Goal: Task Accomplishment & Management: Manage account settings

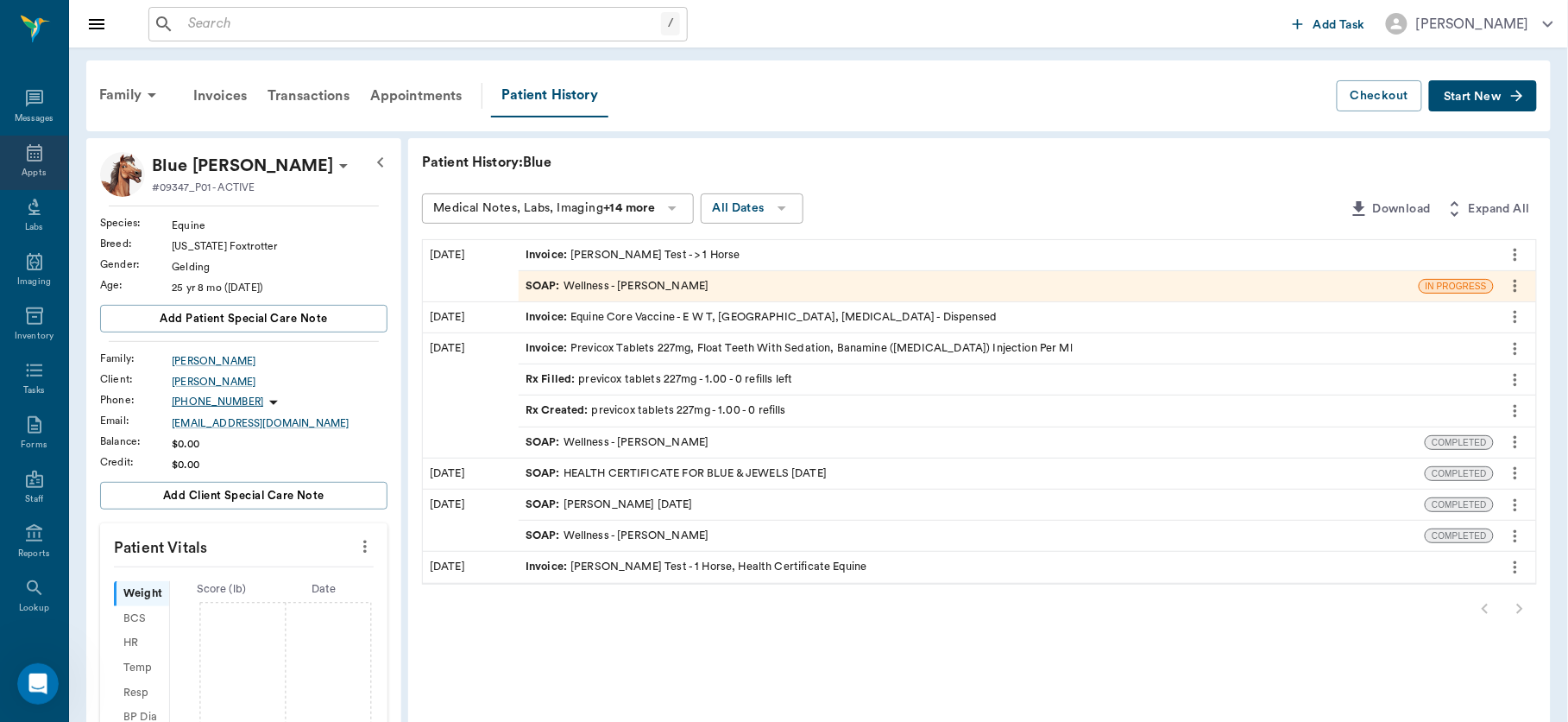
click at [27, 151] on icon at bounding box center [34, 152] width 16 height 17
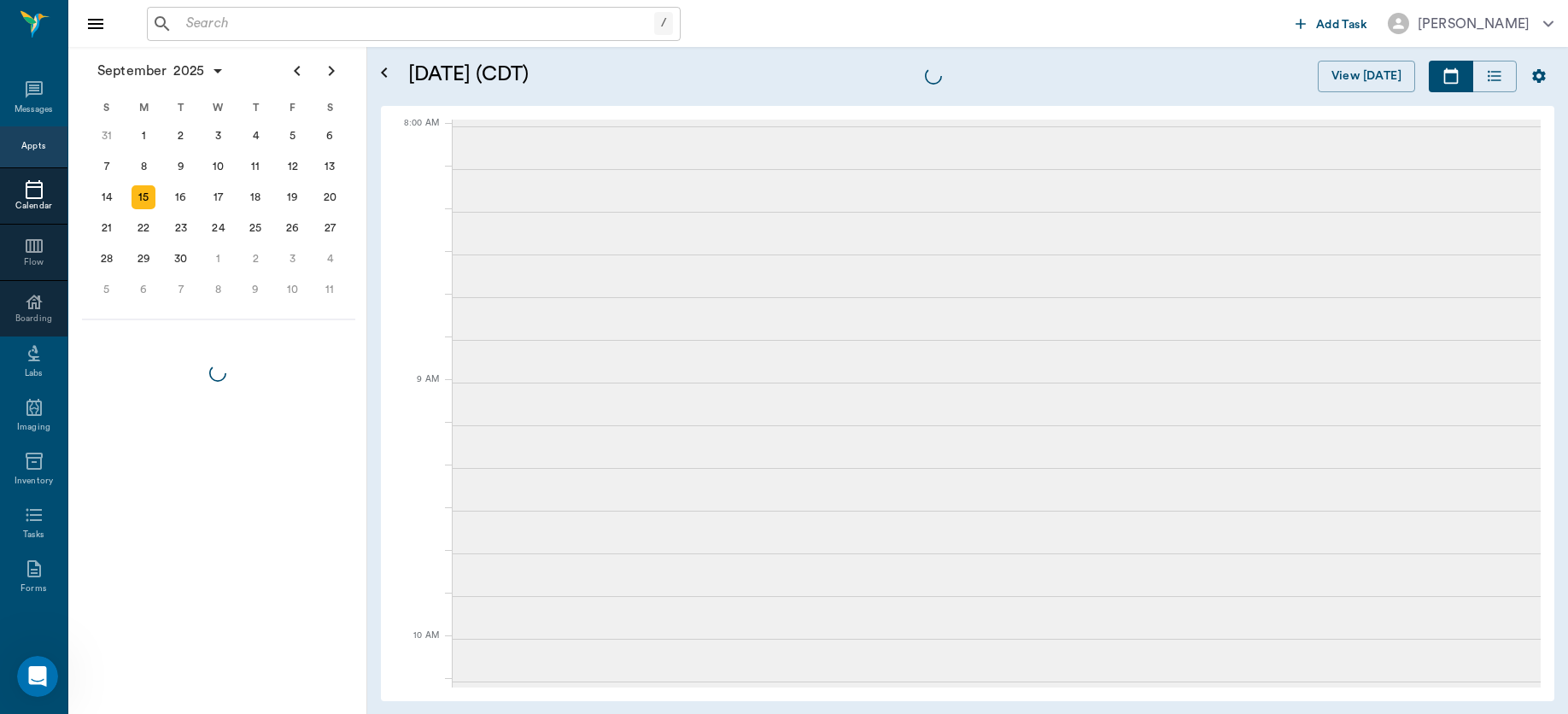
scroll to position [3, 0]
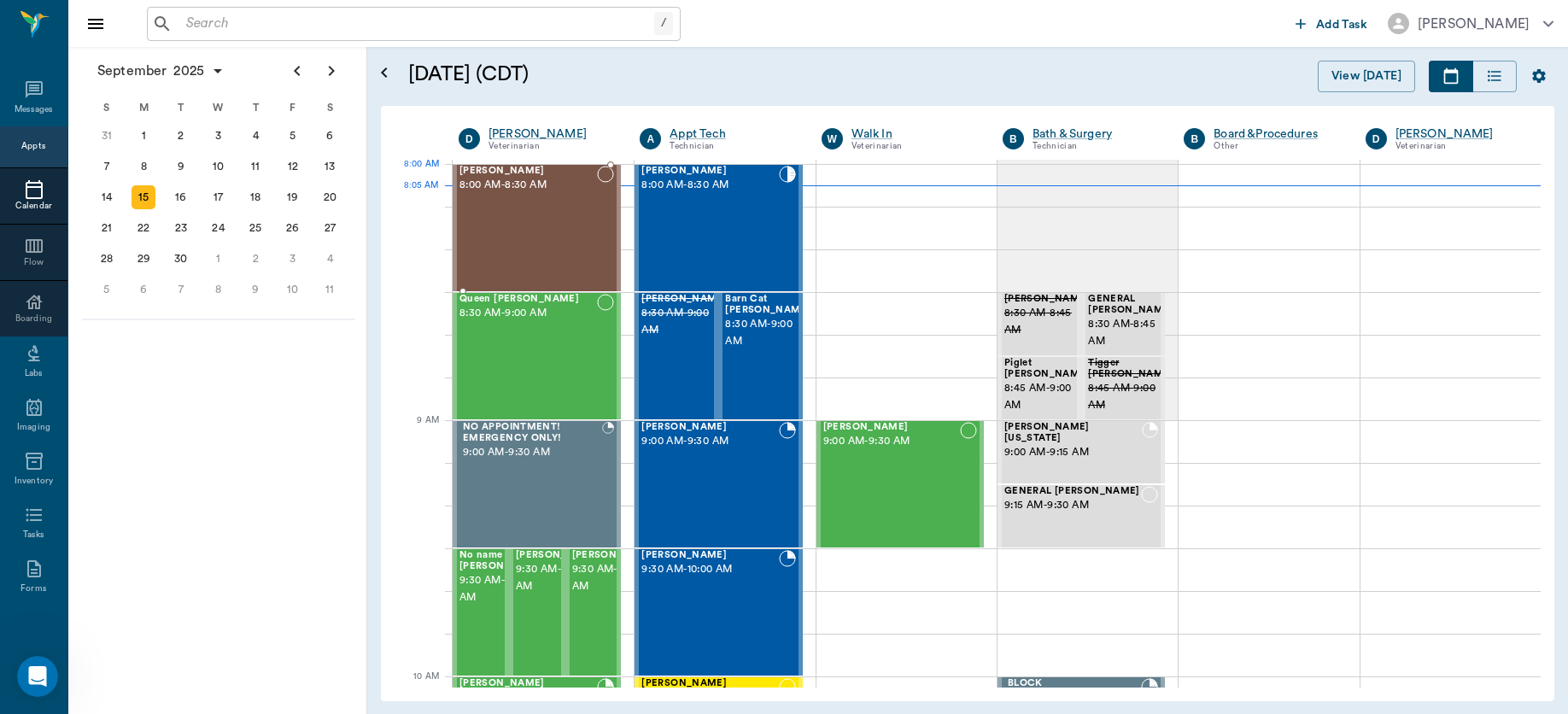
click at [538, 183] on span "8:00 AM - 8:30 AM" at bounding box center [528, 185] width 137 height 17
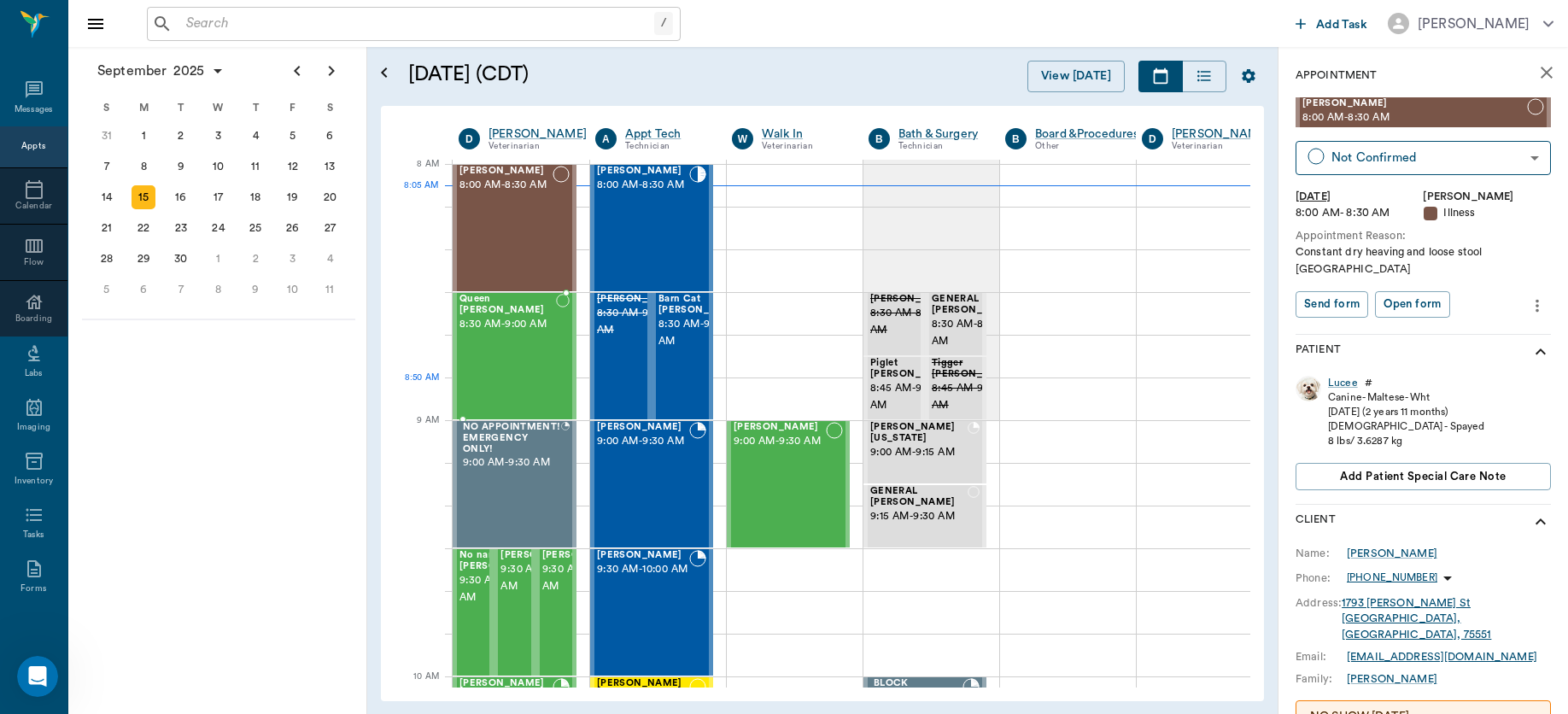
click at [512, 381] on div "Queen [PERSON_NAME] 8:30 AM - 9:00 AM" at bounding box center [508, 355] width 96 height 124
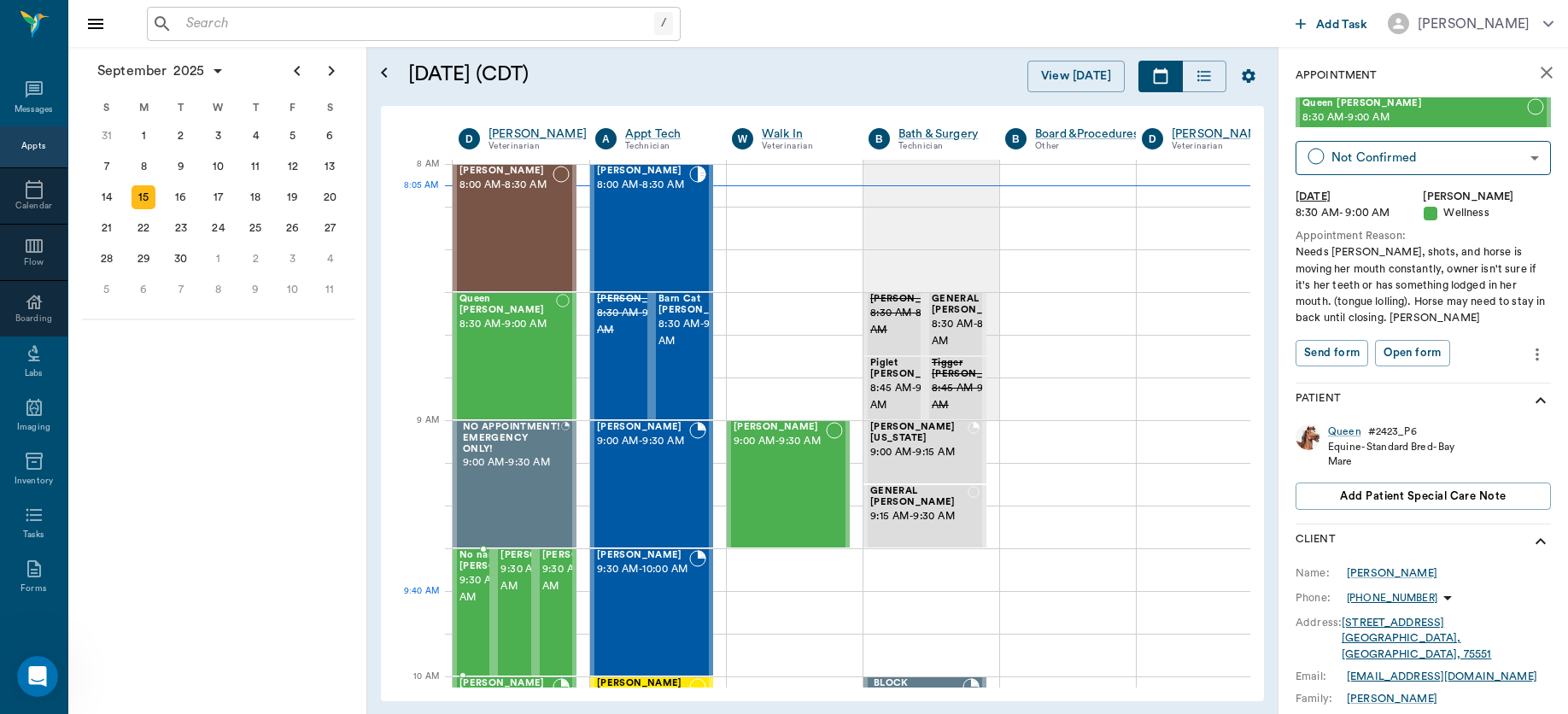
click at [471, 606] on span "9:30 AM - 10:00 AM" at bounding box center [503, 590] width 85 height 35
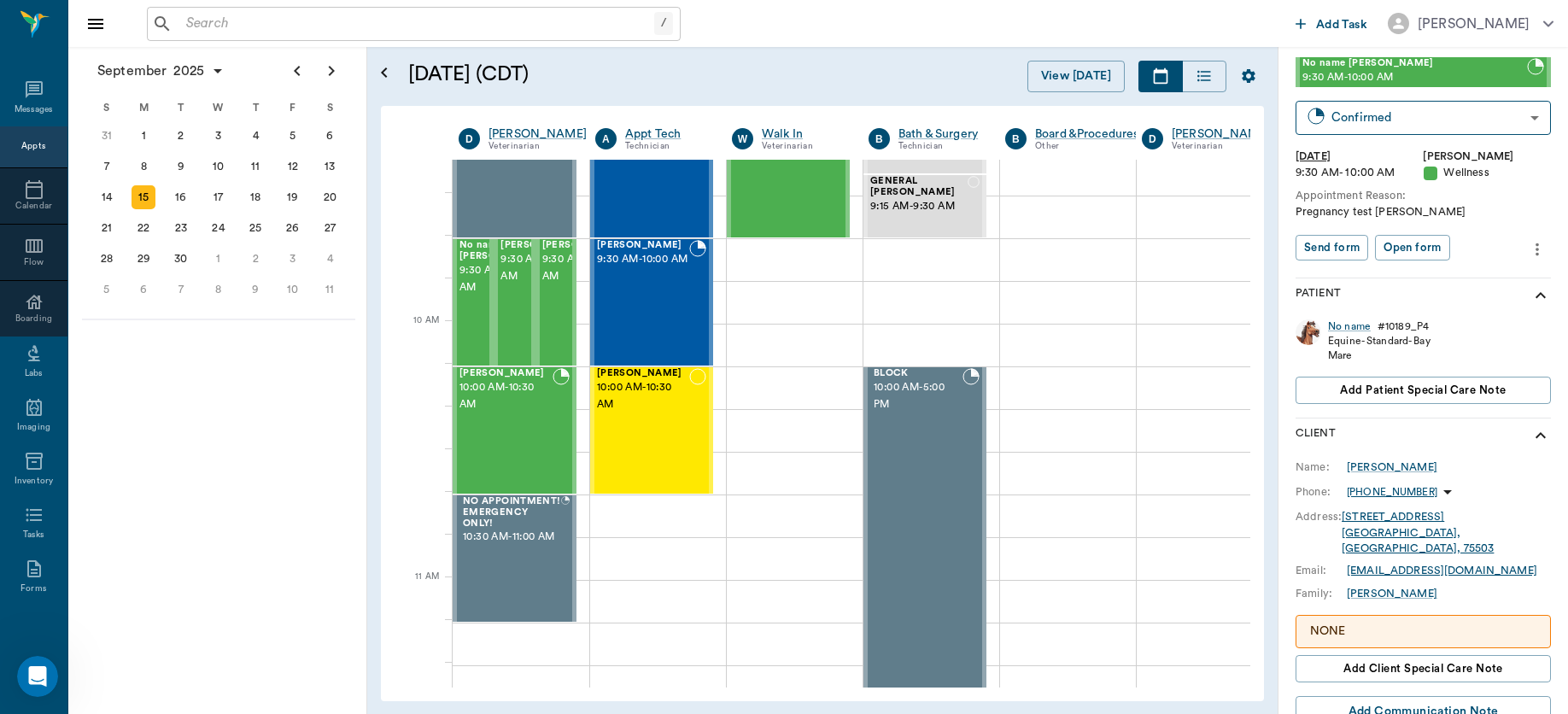
scroll to position [467, 0]
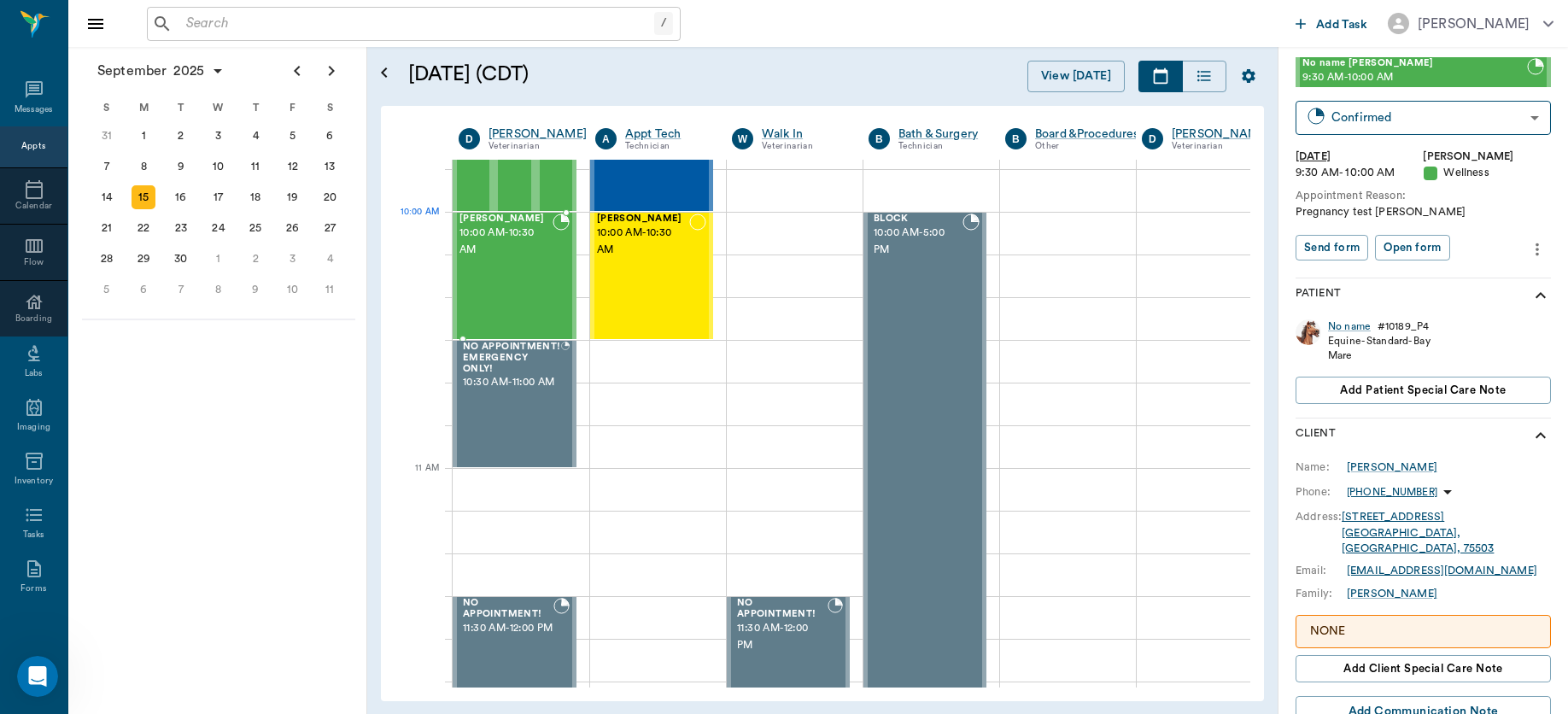
click at [504, 248] on span "10:00 AM - 10:30 AM" at bounding box center [506, 242] width 93 height 35
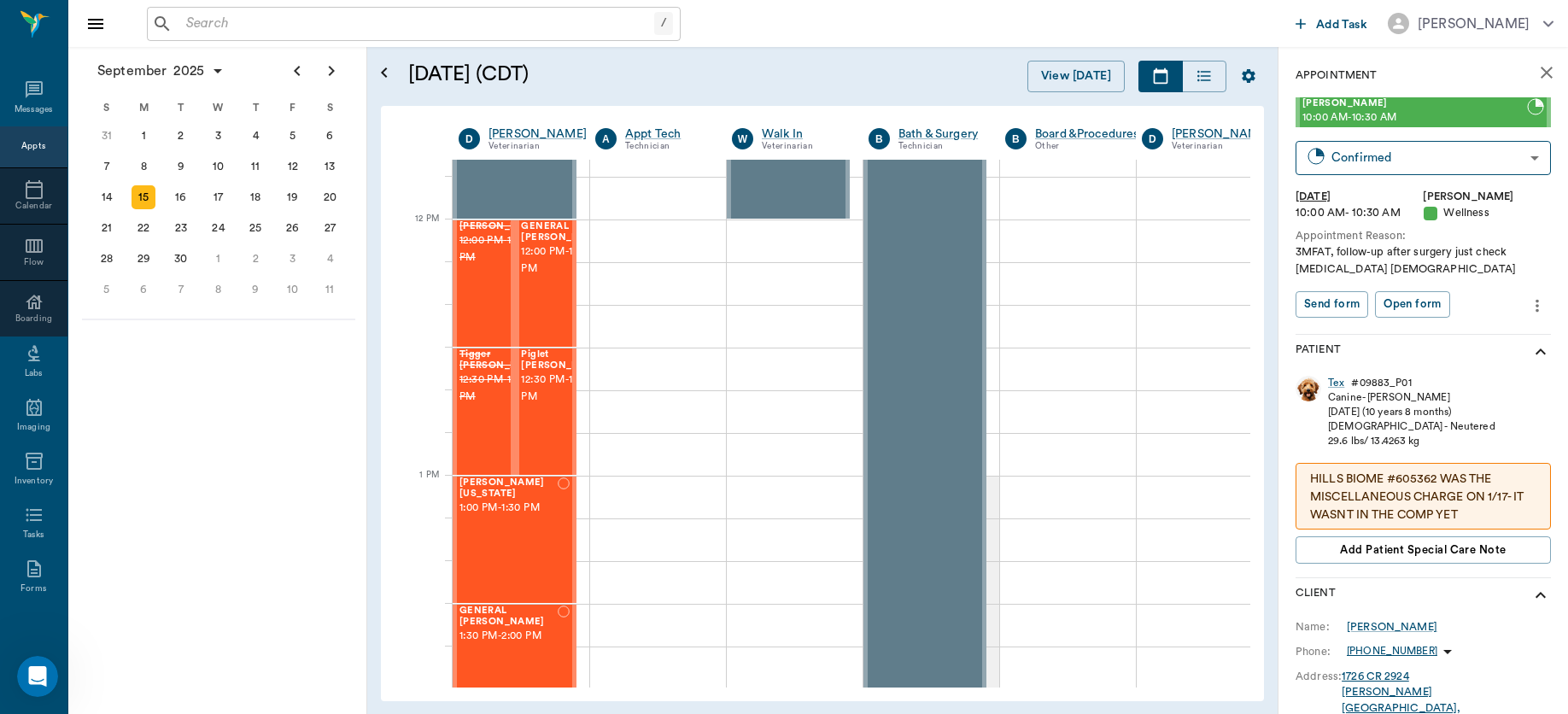
scroll to position [1067, 0]
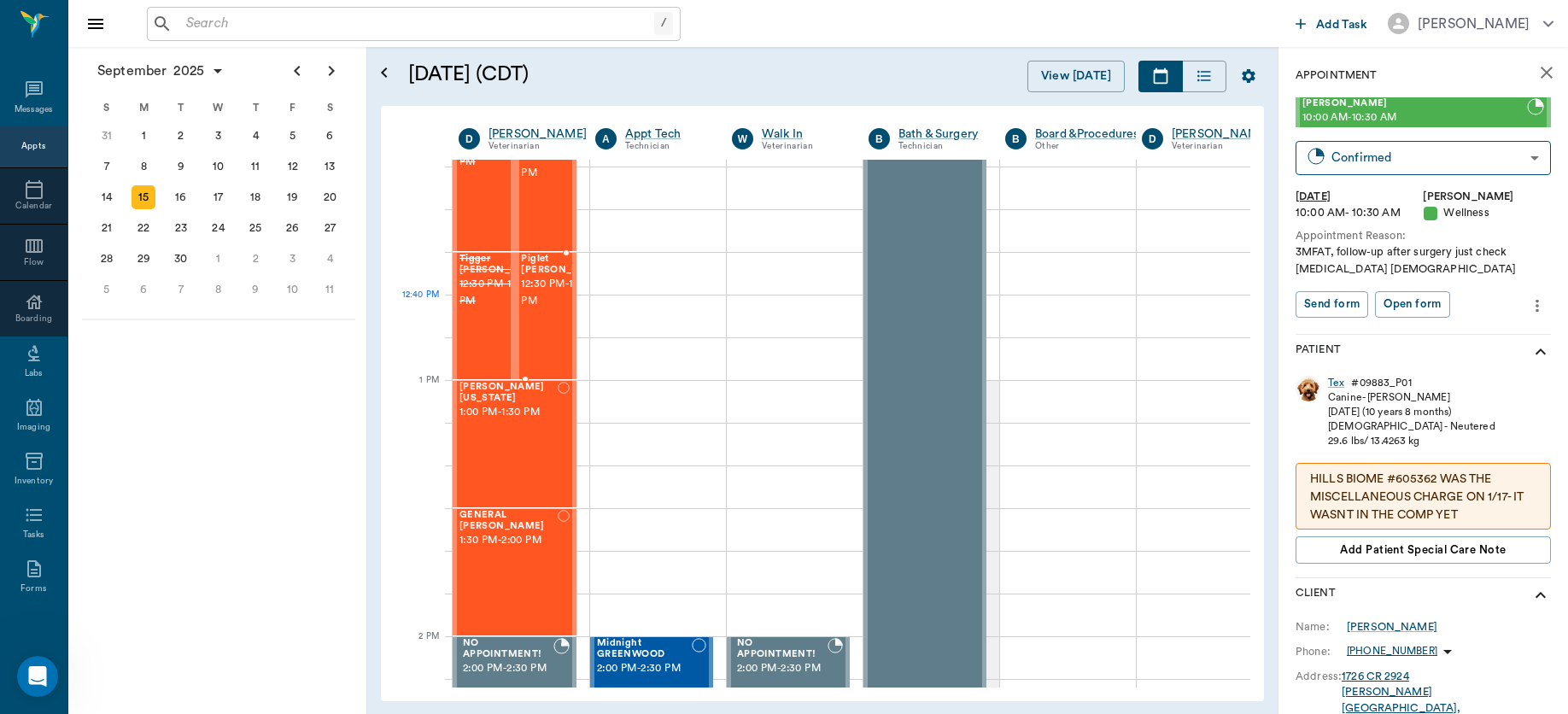
click at [538, 302] on span "12:30 PM - 1:00 PM" at bounding box center [564, 293] width 85 height 35
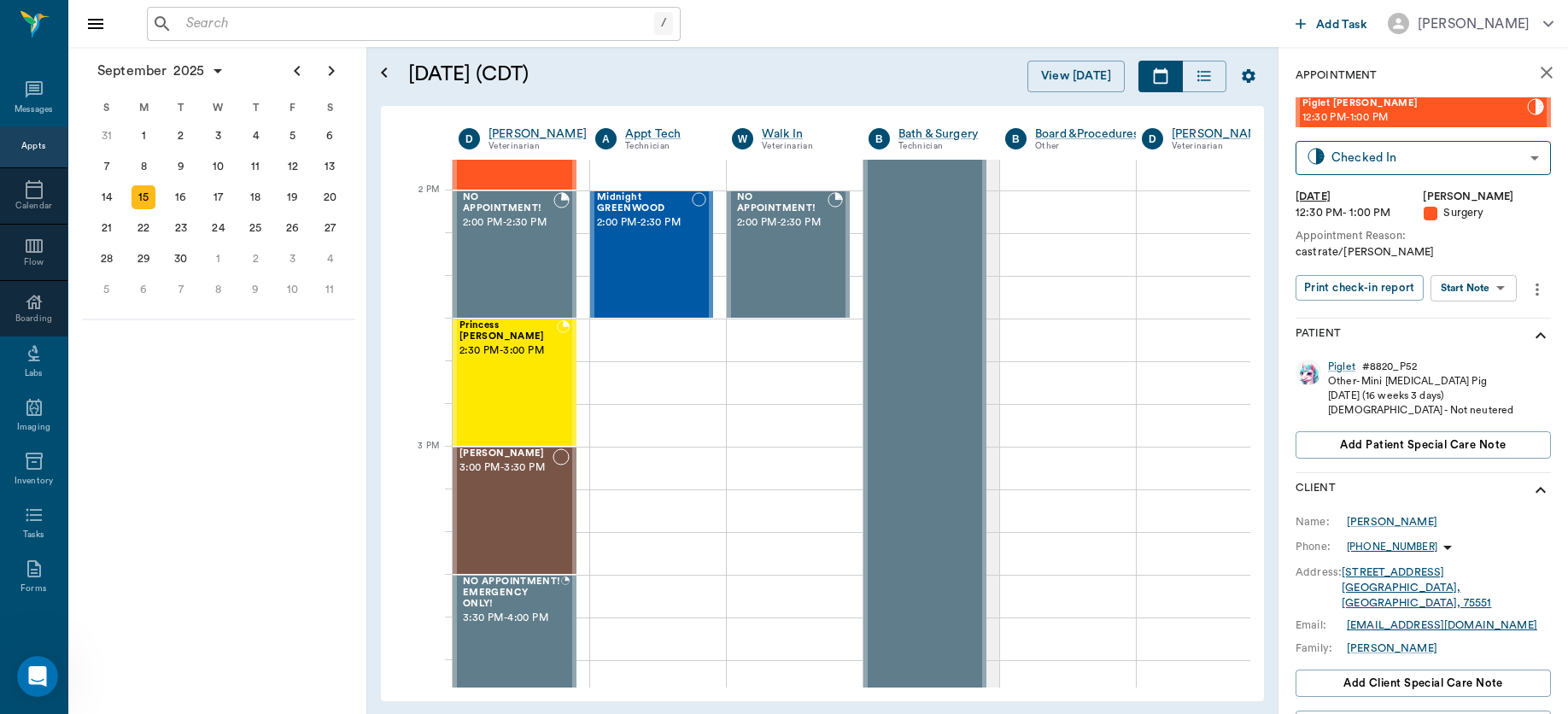
scroll to position [1596, 0]
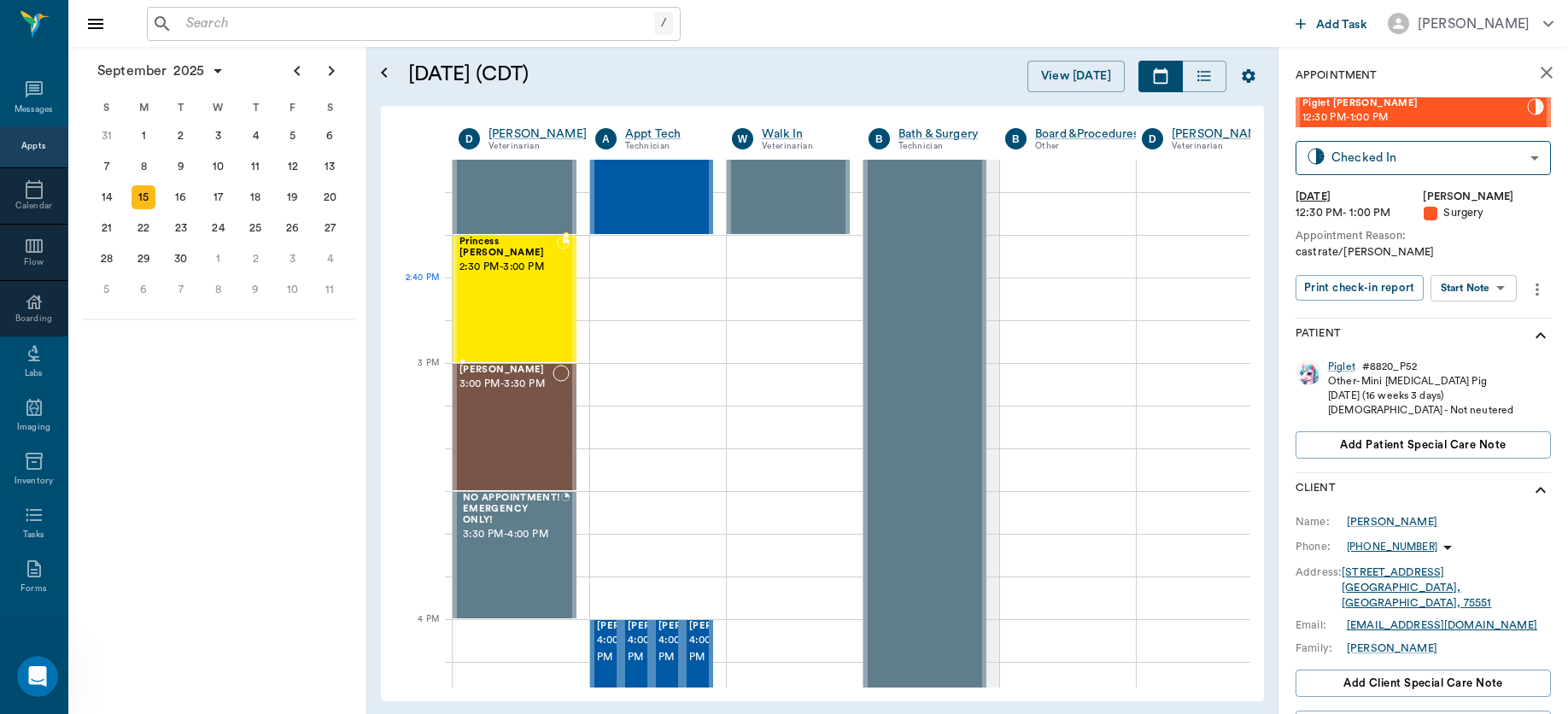
click at [542, 304] on div "Princess [PERSON_NAME] 2:30 PM - 3:00 PM" at bounding box center [508, 298] width 97 height 124
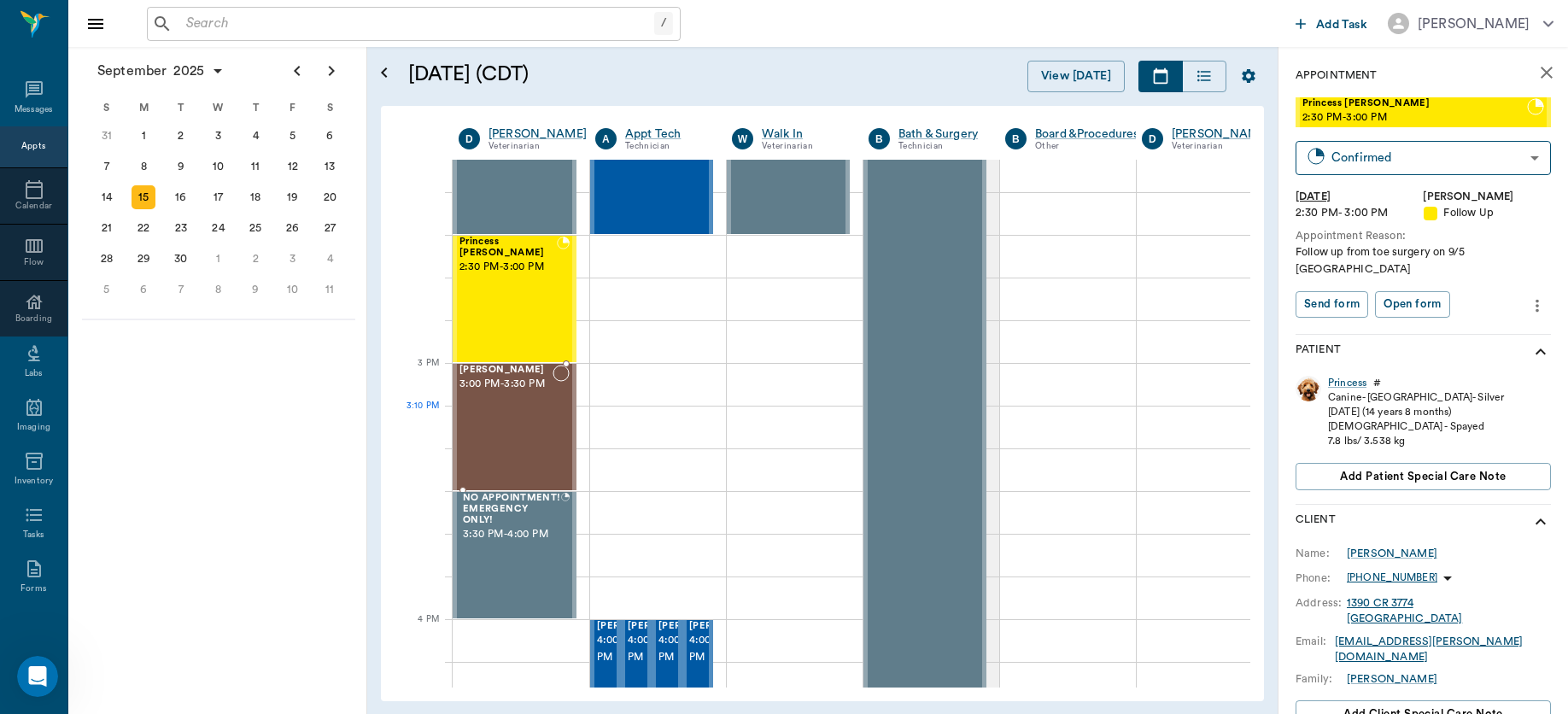
click at [517, 414] on div "[PERSON_NAME] 3:00 PM - 3:30 PM" at bounding box center [506, 426] width 93 height 124
